Goal: Transaction & Acquisition: Purchase product/service

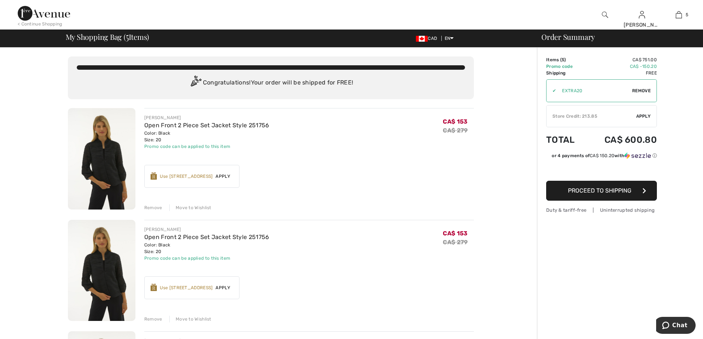
click at [152, 207] on div "Remove" at bounding box center [153, 207] width 18 height 7
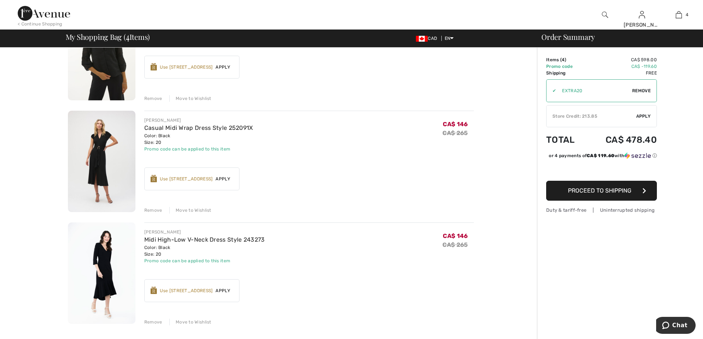
scroll to position [224, 0]
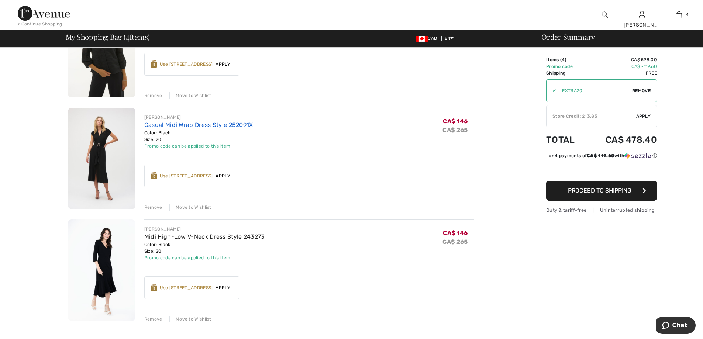
click at [154, 125] on link "Casual Midi Wrap Dress Style 252091X" at bounding box center [198, 124] width 109 height 7
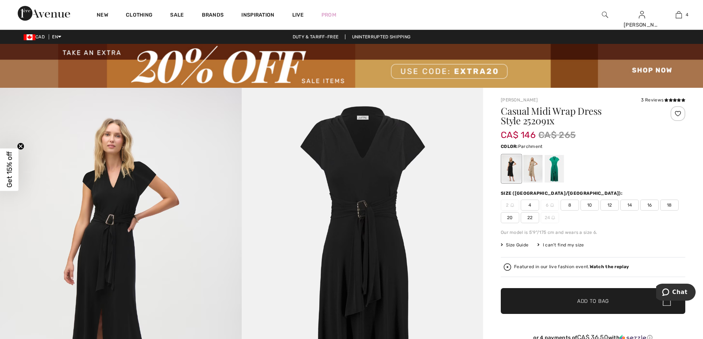
click at [534, 175] on div at bounding box center [532, 169] width 19 height 28
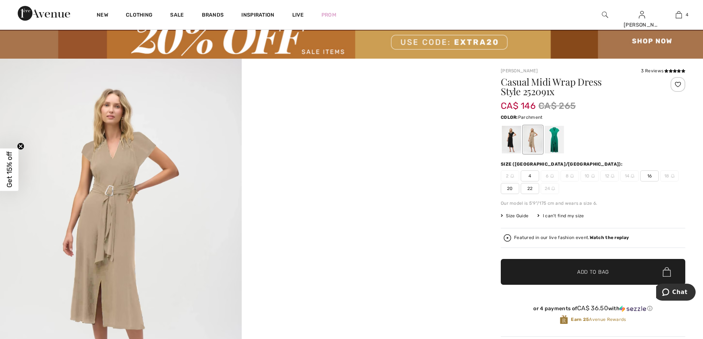
scroll to position [21, 0]
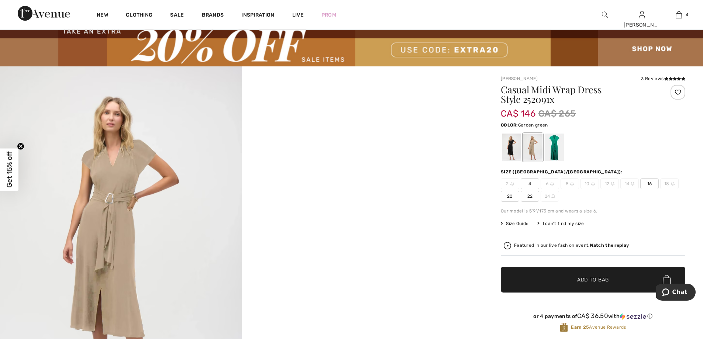
click at [556, 151] on div at bounding box center [554, 148] width 19 height 28
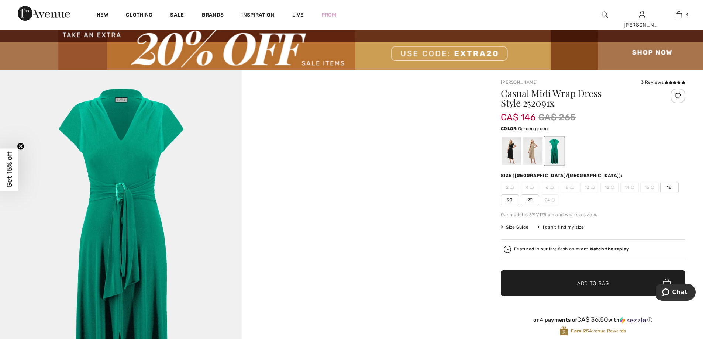
scroll to position [14, 0]
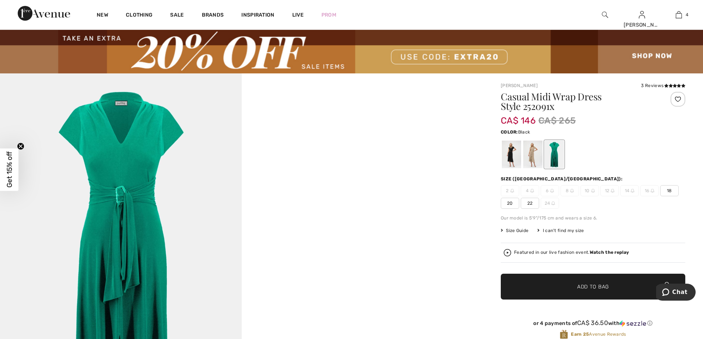
click at [515, 158] on div at bounding box center [511, 155] width 19 height 28
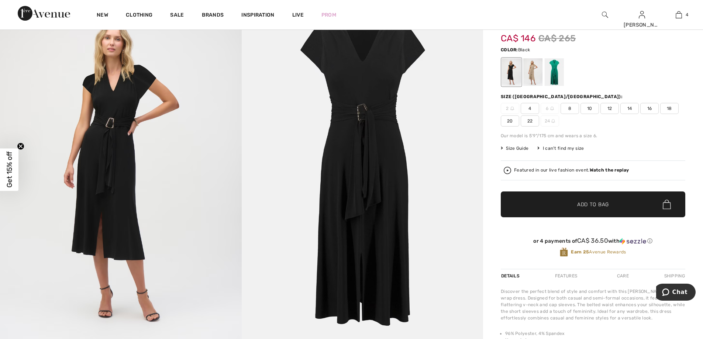
click at [347, 215] on img at bounding box center [363, 172] width 242 height 362
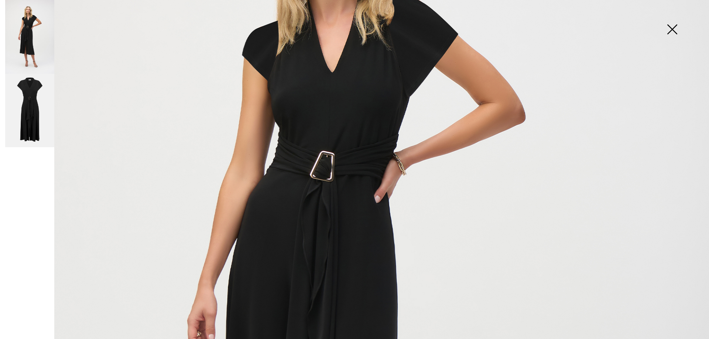
scroll to position [223, 0]
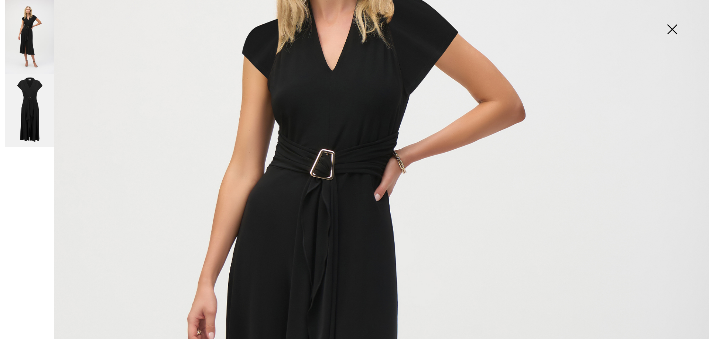
click at [671, 31] on img at bounding box center [671, 30] width 37 height 38
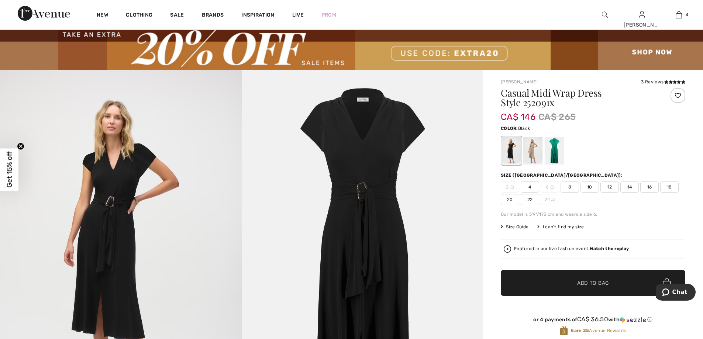
scroll to position [5, 0]
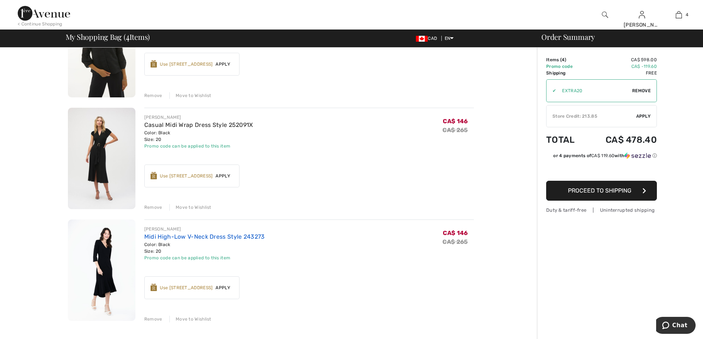
click at [180, 240] on link "Midi High-Low V-Neck Dress Style 243273" at bounding box center [204, 236] width 121 height 7
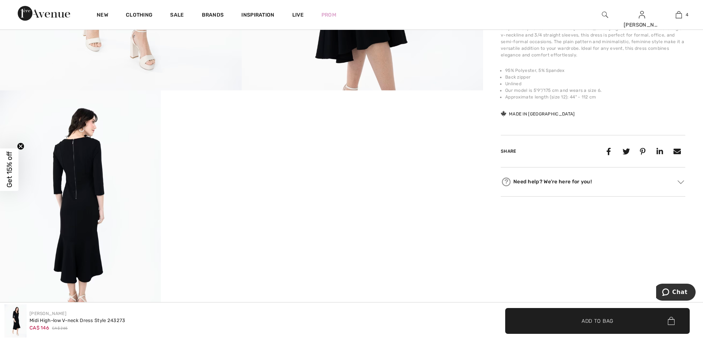
scroll to position [365, 0]
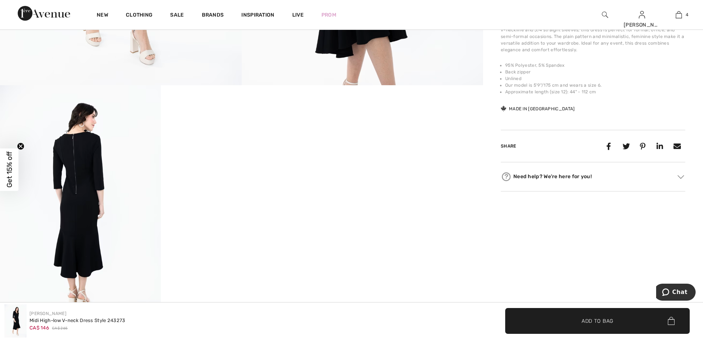
click at [243, 166] on video "Your browser does not support the video tag." at bounding box center [241, 125] width 161 height 80
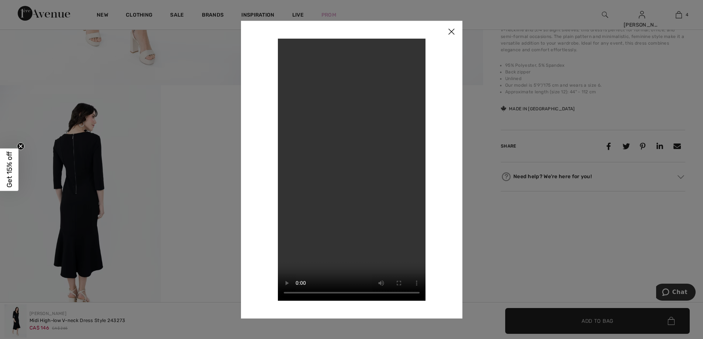
click at [451, 36] on img at bounding box center [451, 32] width 22 height 23
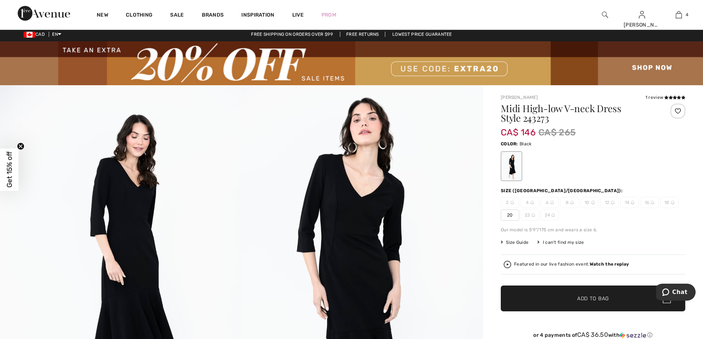
scroll to position [0, 0]
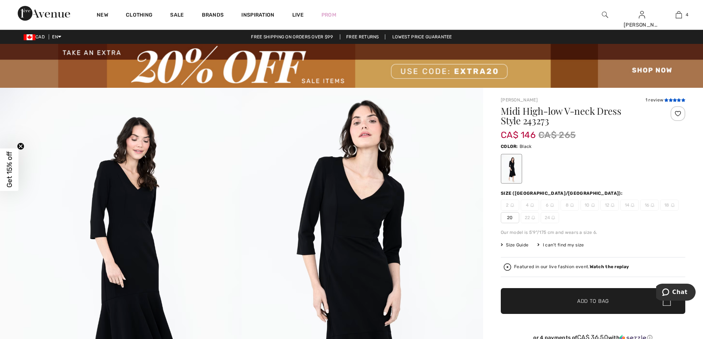
click at [671, 99] on icon at bounding box center [671, 100] width 4 height 4
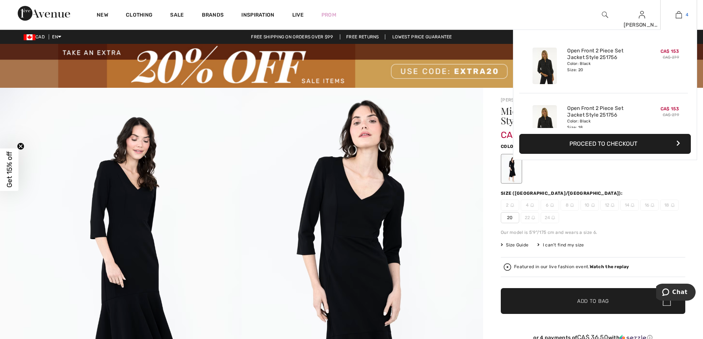
click at [679, 15] on img at bounding box center [679, 14] width 6 height 9
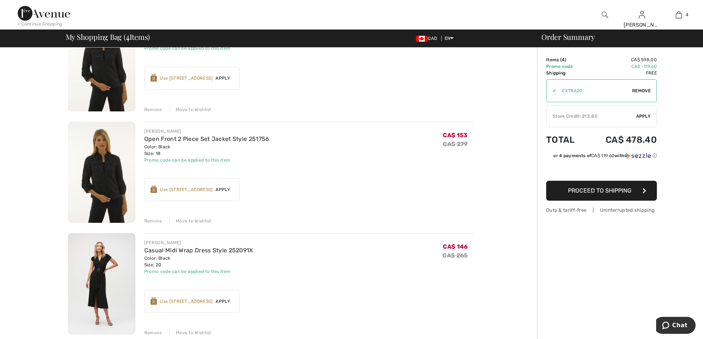
scroll to position [95, 0]
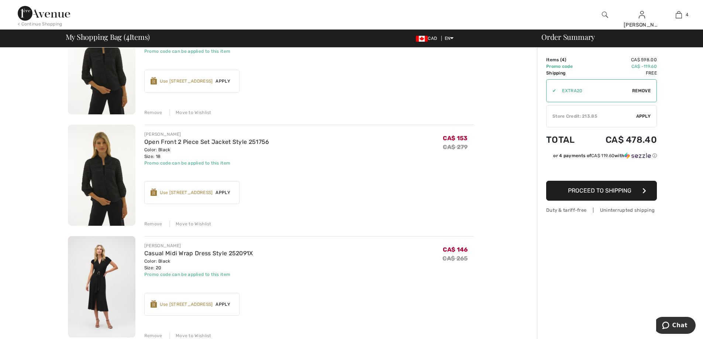
click at [578, 193] on span "Proceed to Shipping" at bounding box center [599, 190] width 63 height 7
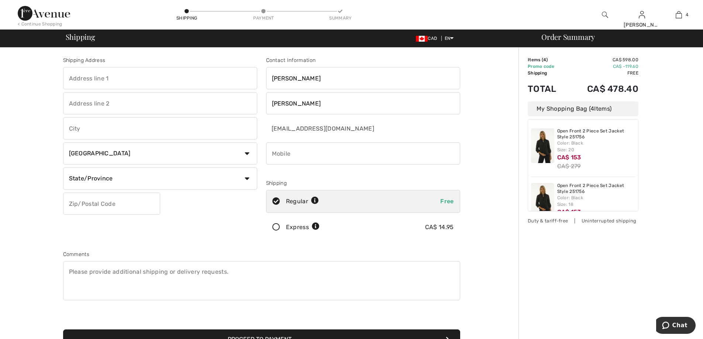
click at [120, 78] on input "text" at bounding box center [160, 78] width 194 height 22
type input "730 Tait"
type input "Saint-Laurent"
select select "QC"
type input "H4M2K9"
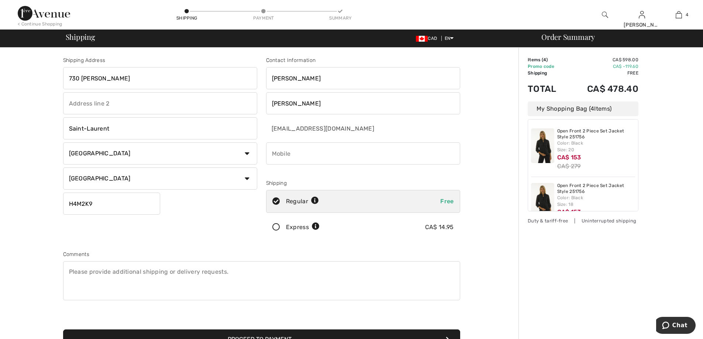
type input "5142442078"
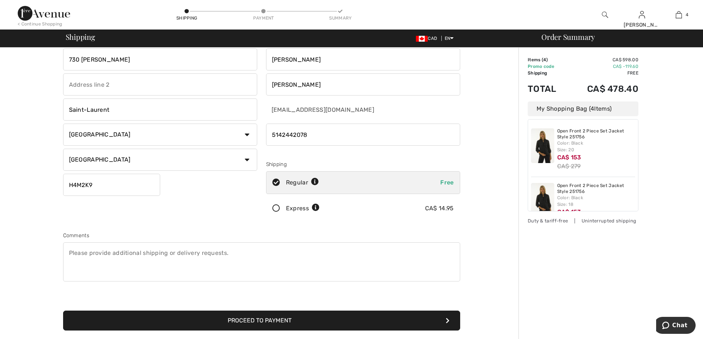
scroll to position [60, 0]
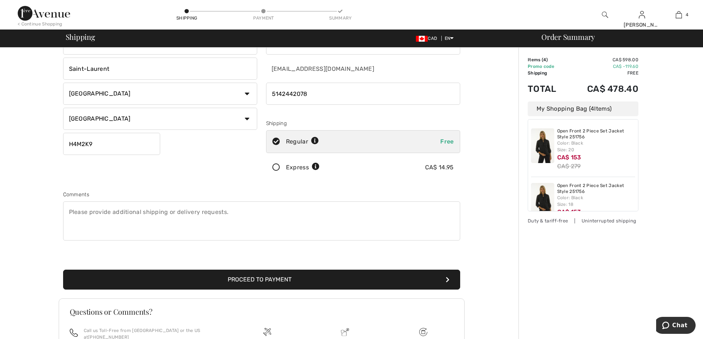
click at [276, 168] on icon at bounding box center [276, 168] width 20 height 8
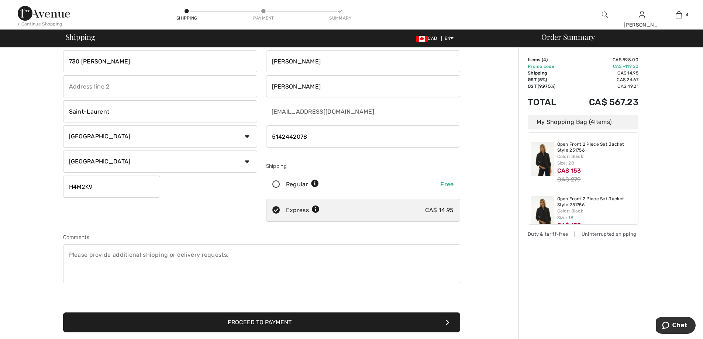
scroll to position [0, 0]
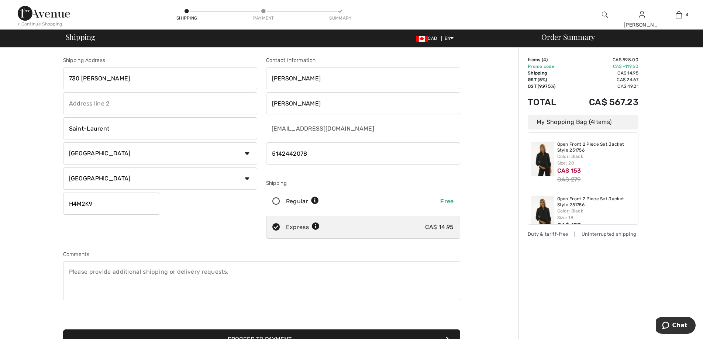
drag, startPoint x: 124, startPoint y: 77, endPoint x: 24, endPoint y: 166, distance: 133.3
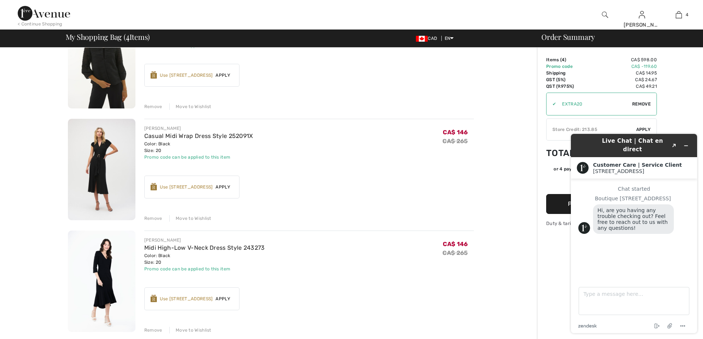
click at [565, 207] on button "Proceed to Payment" at bounding box center [601, 204] width 111 height 20
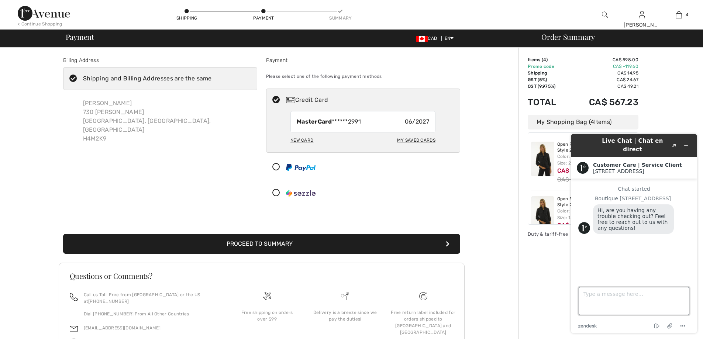
click at [591, 297] on textarea "Type a message here..." at bounding box center [634, 301] width 111 height 28
type textarea "Allo ,"
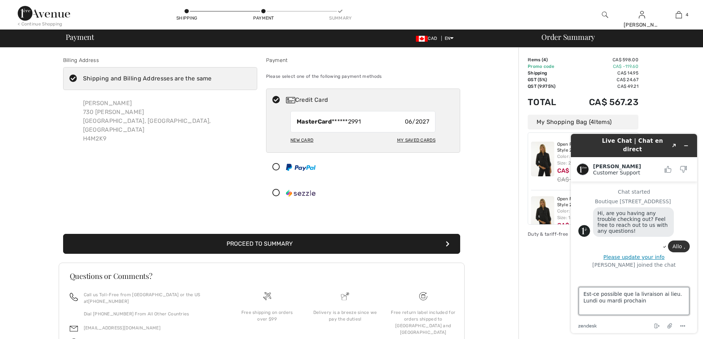
type textarea "Est-ce possible que la livraison ai lieu. Lundi ou mardi prochain."
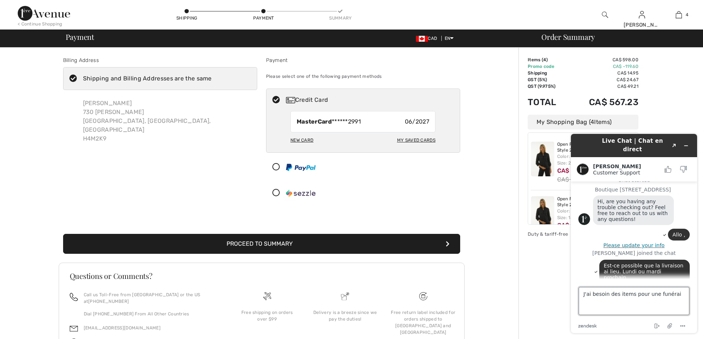
scroll to position [14, 0]
type textarea "J'ai besoin des items pour une funérailles jeudi prochain."
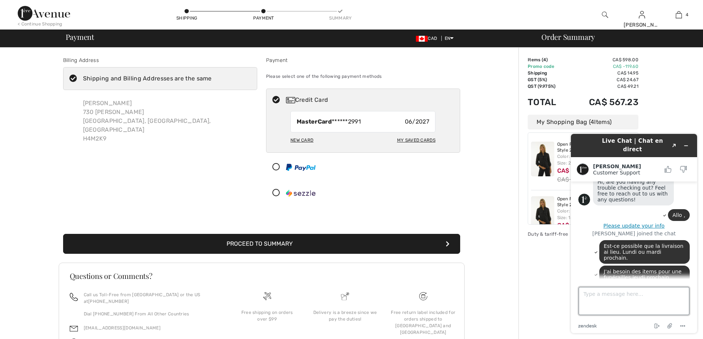
scroll to position [33, 0]
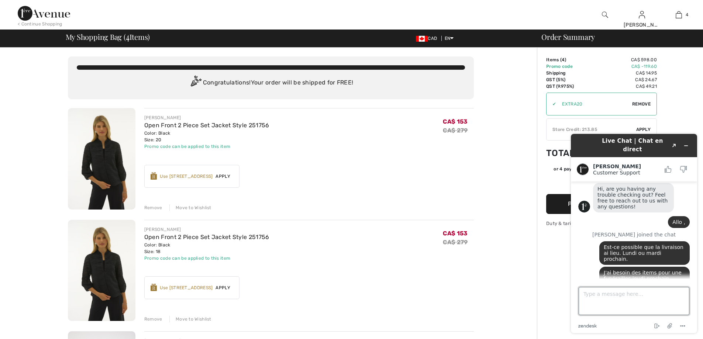
click at [592, 294] on textarea "Type a message here..." at bounding box center [634, 301] width 111 height 28
type textarea "M.avez-vous répondu ?"
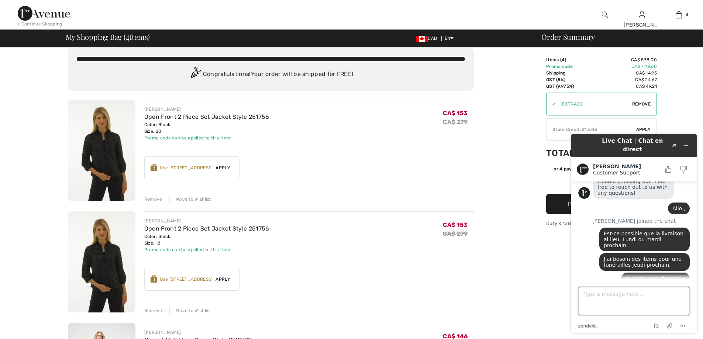
scroll to position [8, 0]
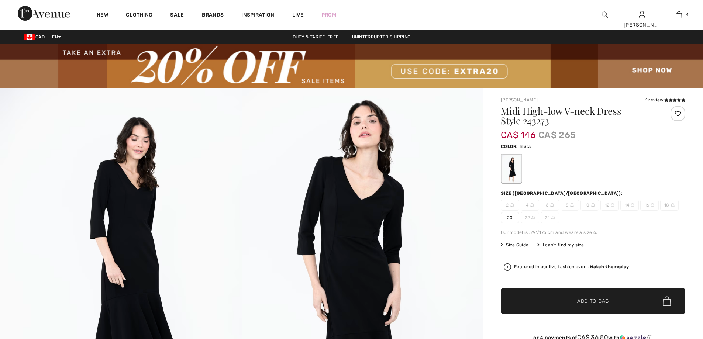
scroll to position [38, 0]
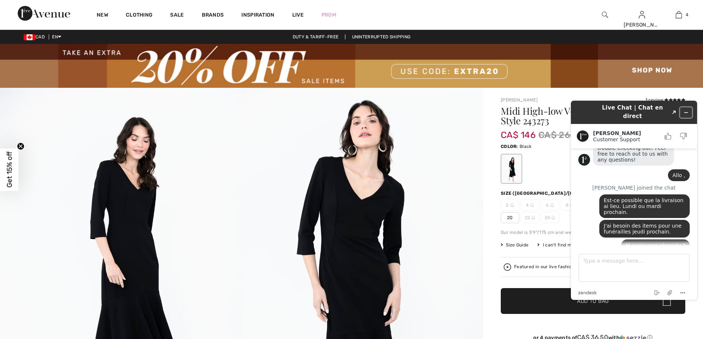
click at [688, 110] on icon "Minimize widget" at bounding box center [685, 112] width 5 height 5
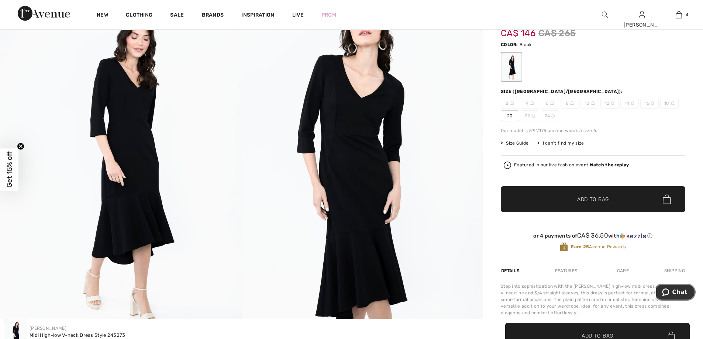
scroll to position [0, 0]
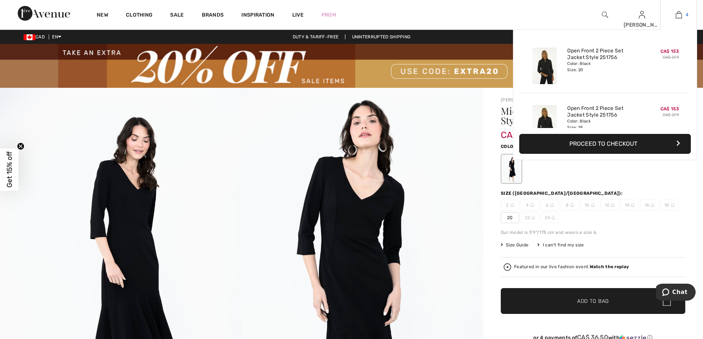
click at [679, 15] on img at bounding box center [679, 14] width 6 height 9
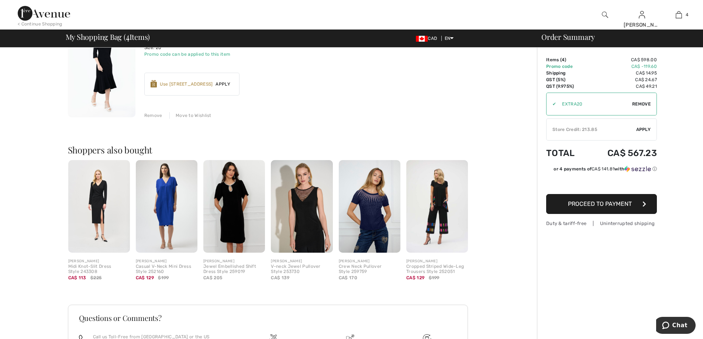
scroll to position [428, 0]
click at [576, 203] on span "Proceed to Payment" at bounding box center [600, 203] width 64 height 7
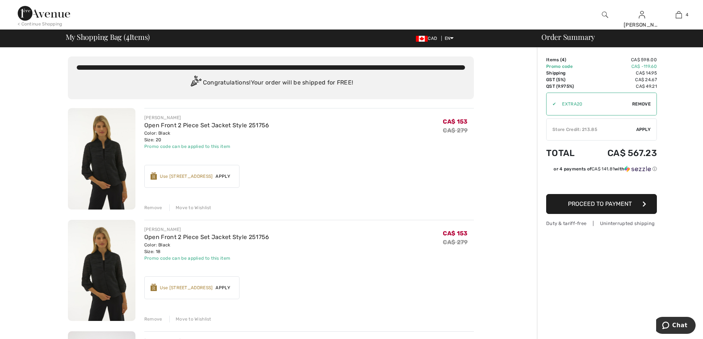
click at [607, 209] on button "Proceed to Payment" at bounding box center [601, 204] width 111 height 20
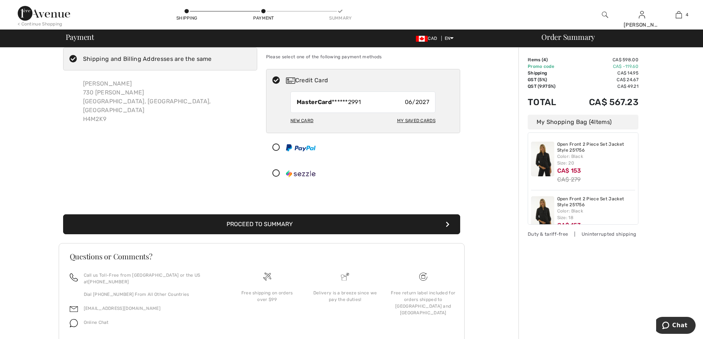
scroll to position [39, 0]
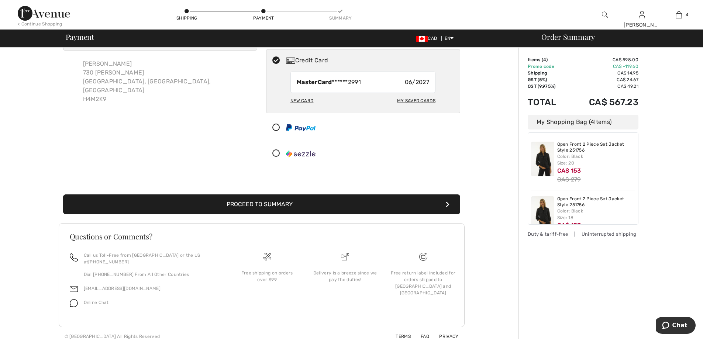
click at [309, 202] on button "Proceed to Summary" at bounding box center [261, 204] width 397 height 20
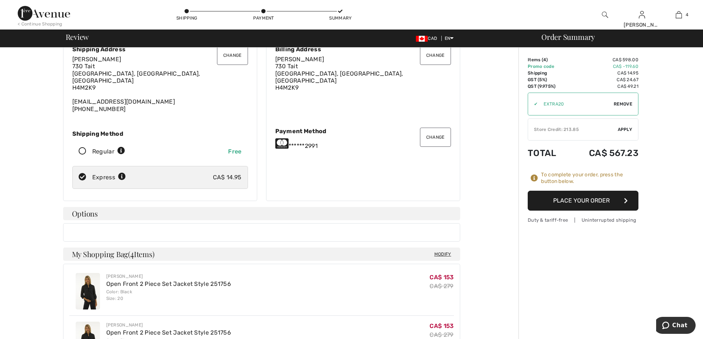
scroll to position [50, 0]
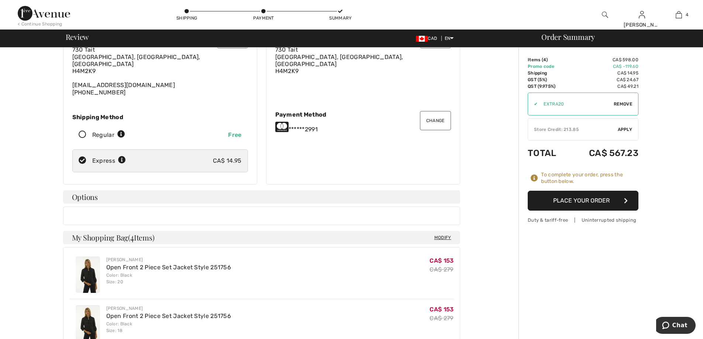
click at [76, 207] on div at bounding box center [261, 216] width 397 height 18
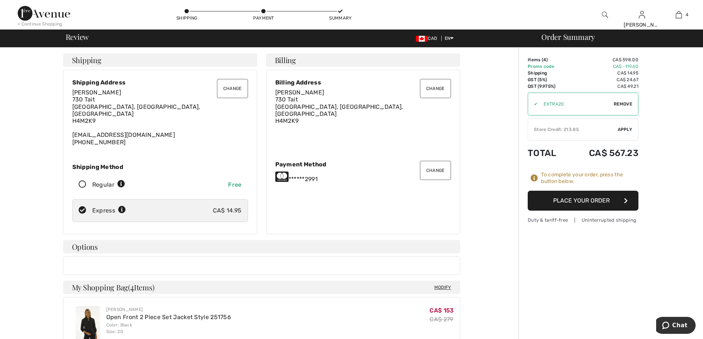
click at [87, 256] on div at bounding box center [261, 265] width 397 height 18
click at [80, 257] on div at bounding box center [261, 265] width 397 height 18
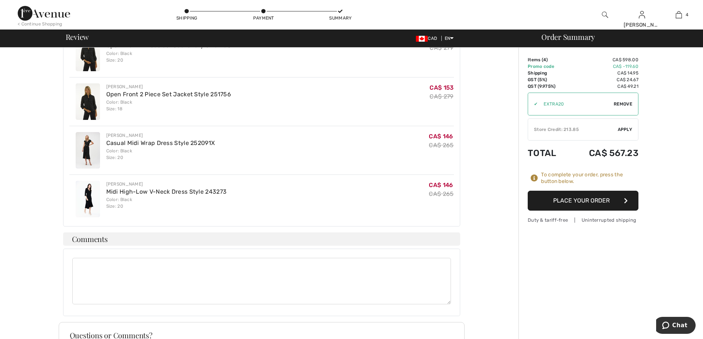
scroll to position [276, 0]
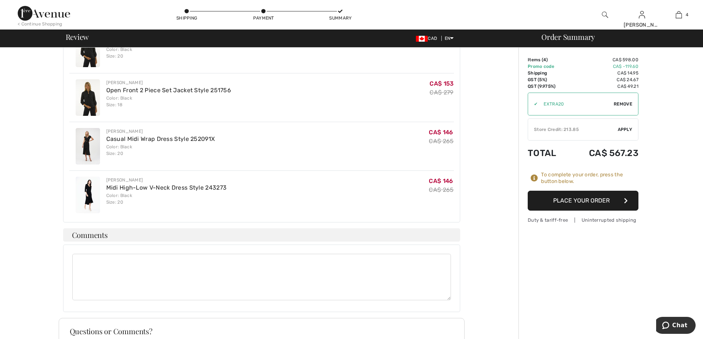
click at [89, 254] on textarea at bounding box center [261, 277] width 379 height 46
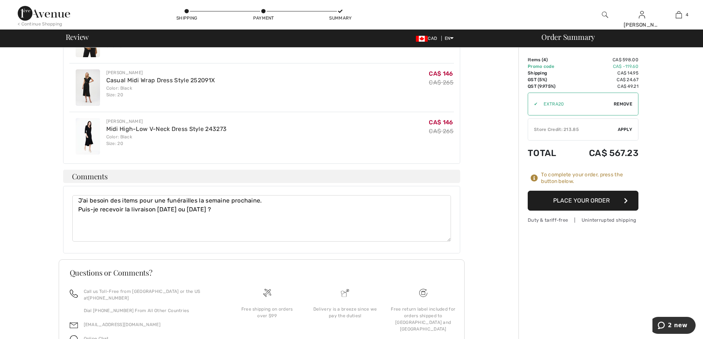
scroll to position [347, 0]
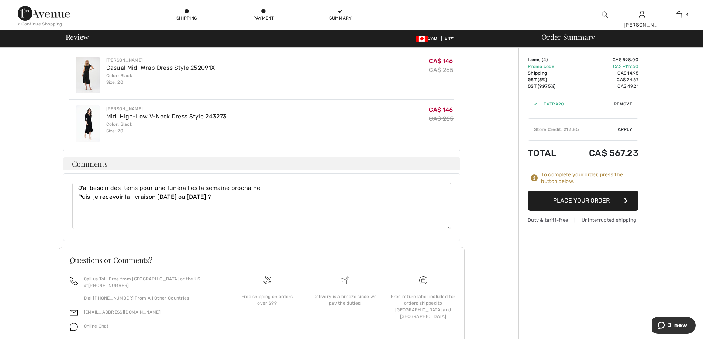
type textarea "J'ai besoin des items pour une funérailles la semaine prochaine. Puis-je recevo…"
